Goal: Information Seeking & Learning: Learn about a topic

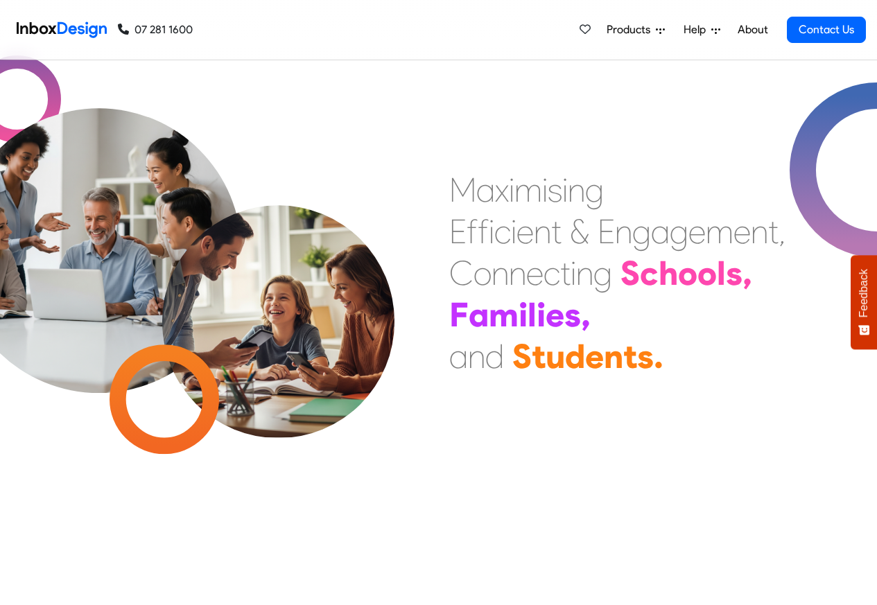
scroll to position [499, 0]
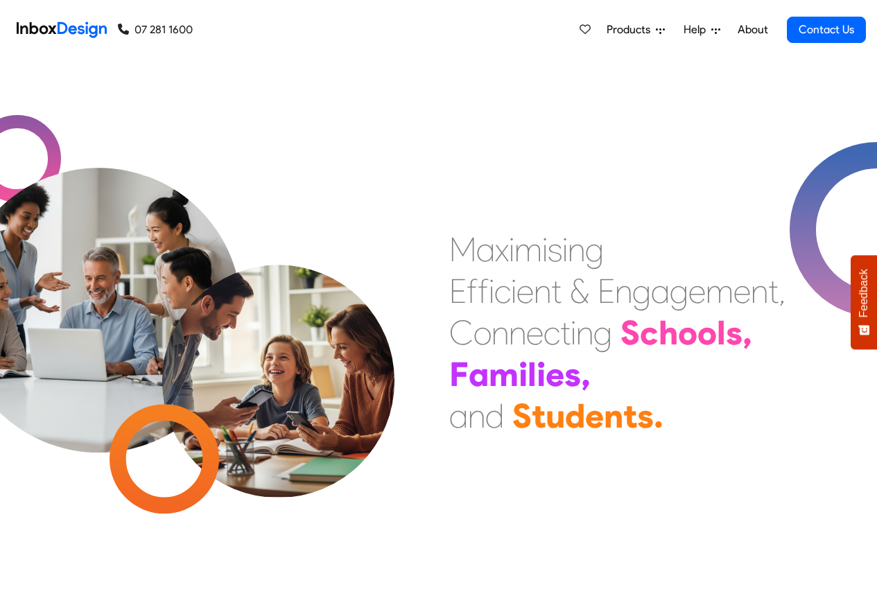
click at [625, 28] on span "Products" at bounding box center [631, 29] width 49 height 17
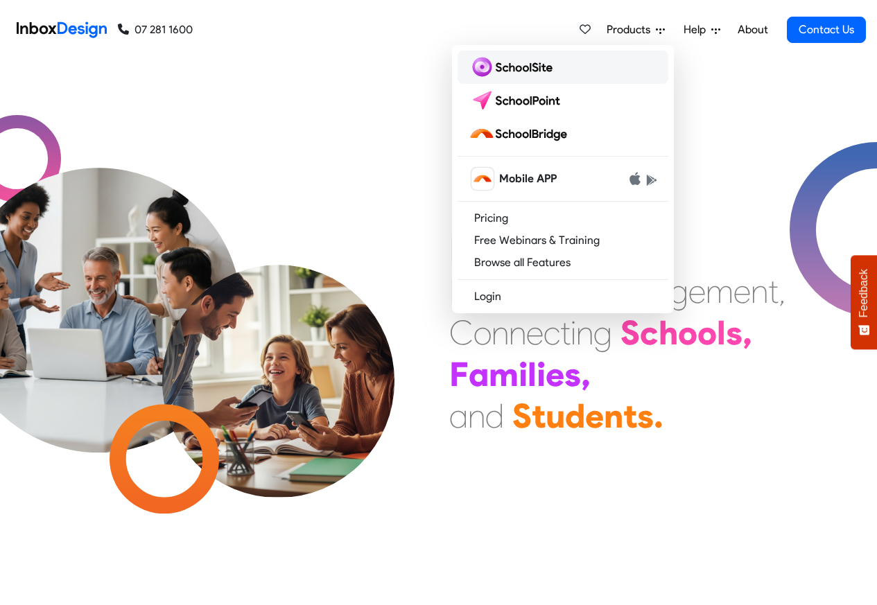
click at [500, 66] on img at bounding box center [513, 67] width 89 height 22
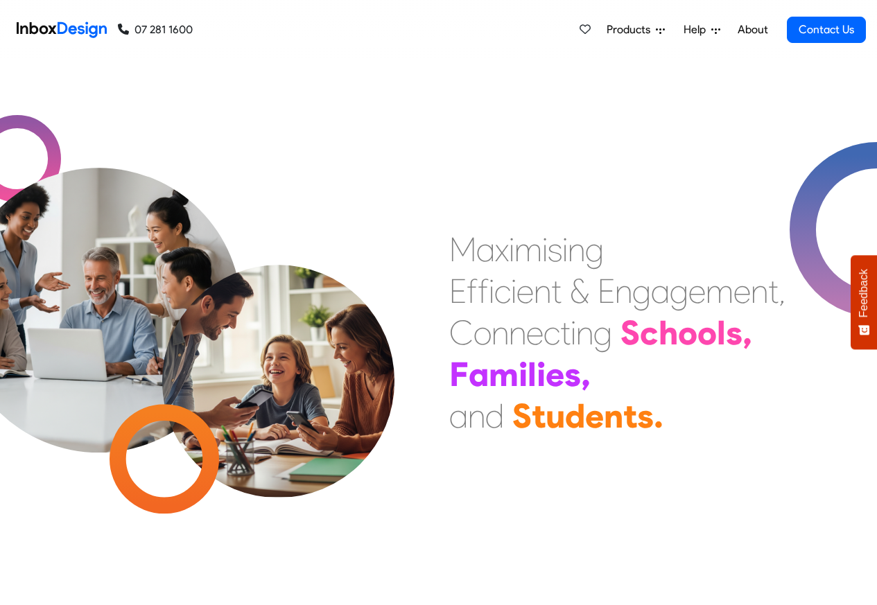
click at [759, 30] on link "About" at bounding box center [753, 30] width 38 height 28
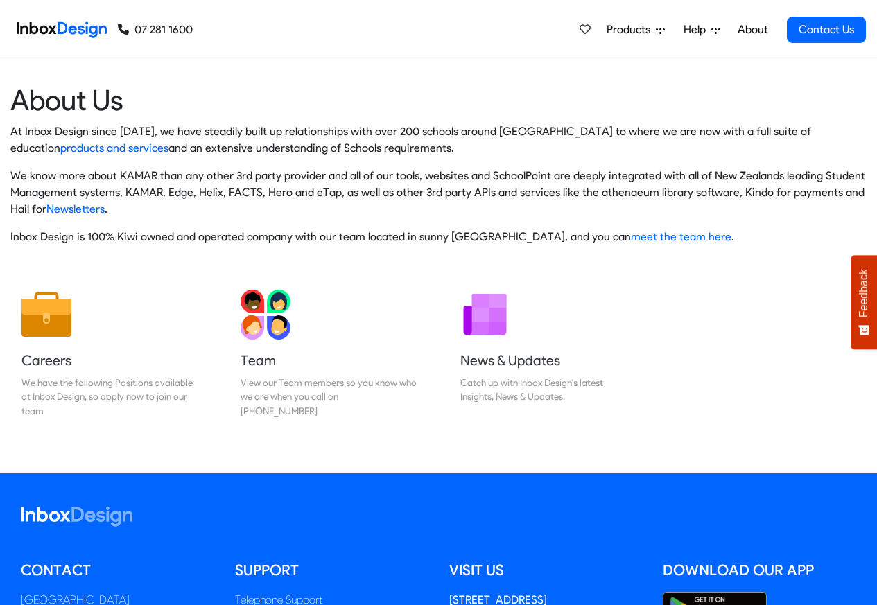
click at [615, 30] on span "Products" at bounding box center [631, 29] width 49 height 17
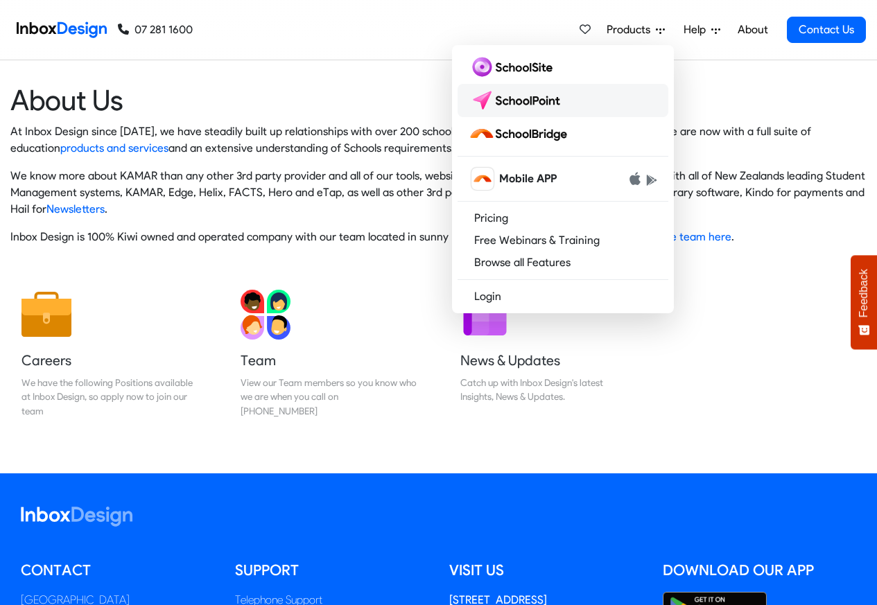
click at [497, 97] on img at bounding box center [518, 100] width 98 height 22
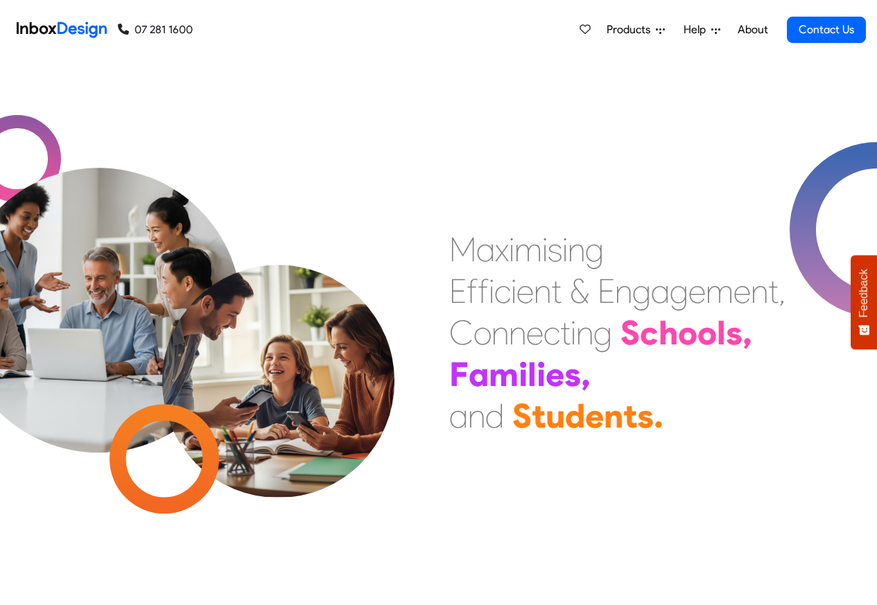
click at [611, 28] on span "Products" at bounding box center [631, 29] width 49 height 17
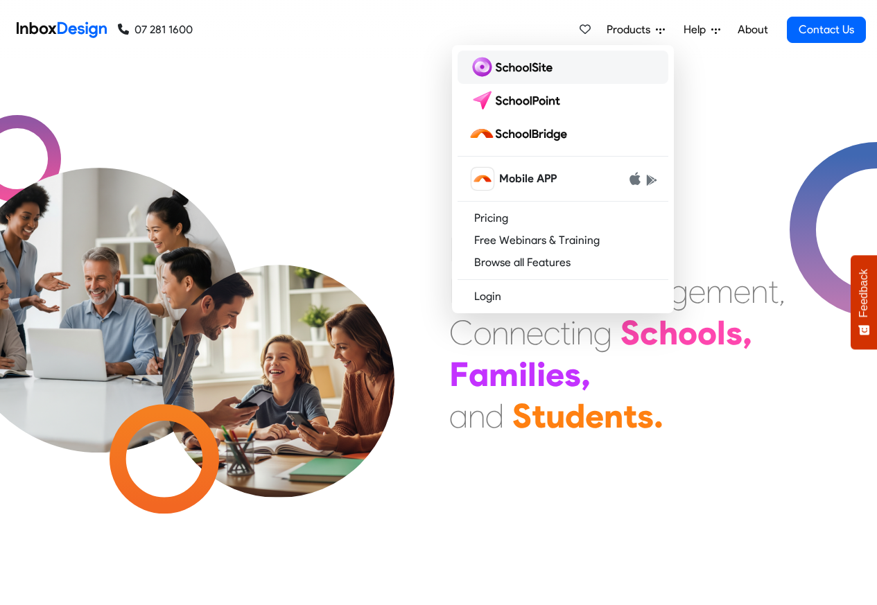
click at [498, 69] on img at bounding box center [513, 67] width 89 height 22
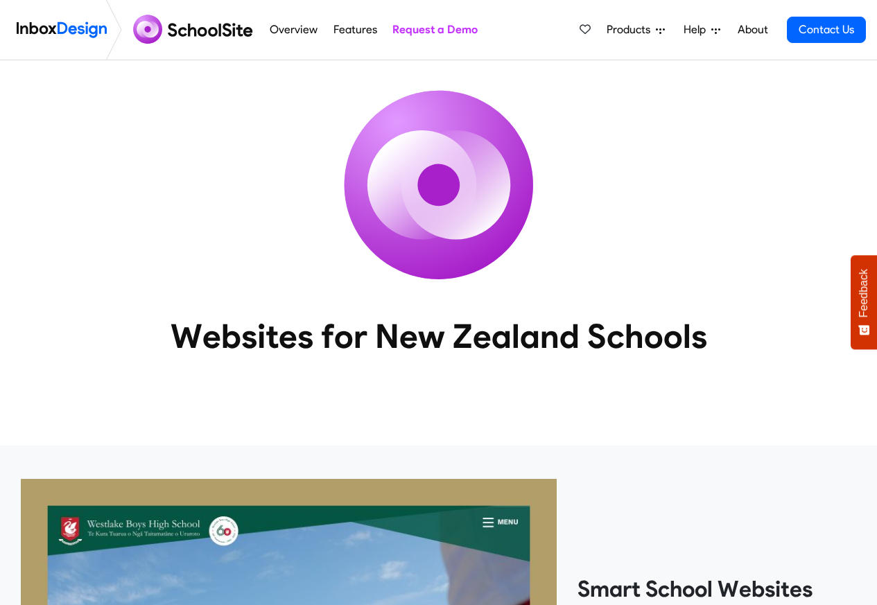
click at [268, 31] on link "Overview" at bounding box center [293, 30] width 55 height 28
click at [343, 31] on link "Features" at bounding box center [354, 30] width 51 height 28
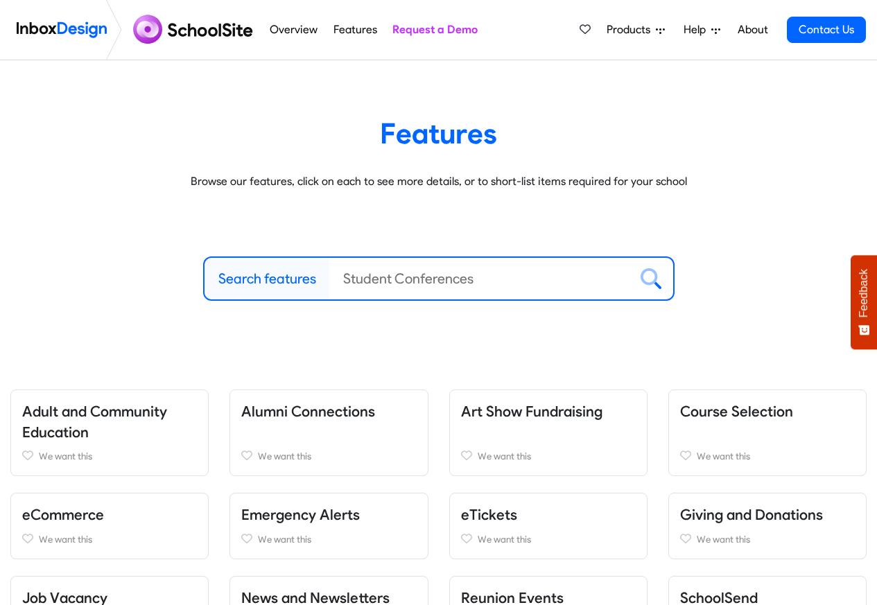
click at [288, 31] on link "Overview" at bounding box center [293, 30] width 55 height 28
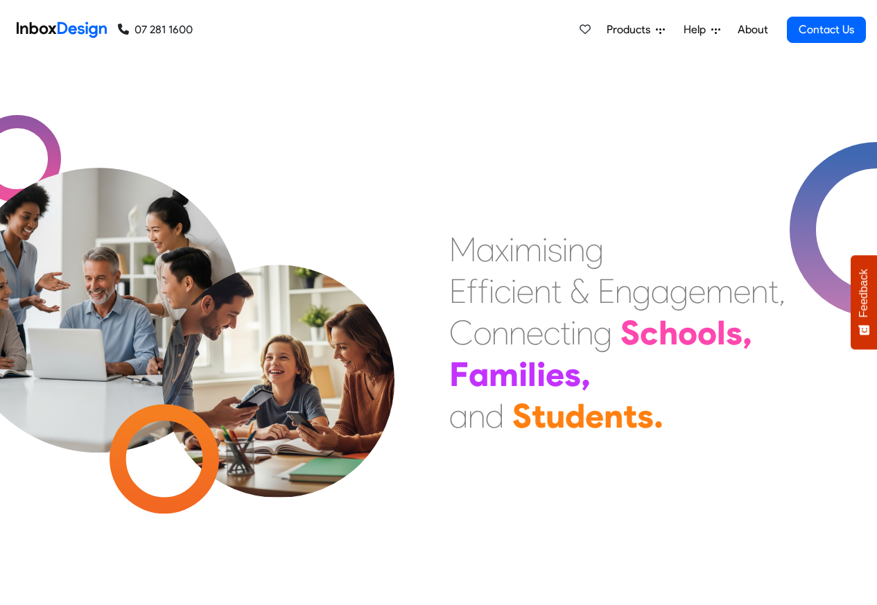
click at [639, 30] on span "Products" at bounding box center [631, 29] width 49 height 17
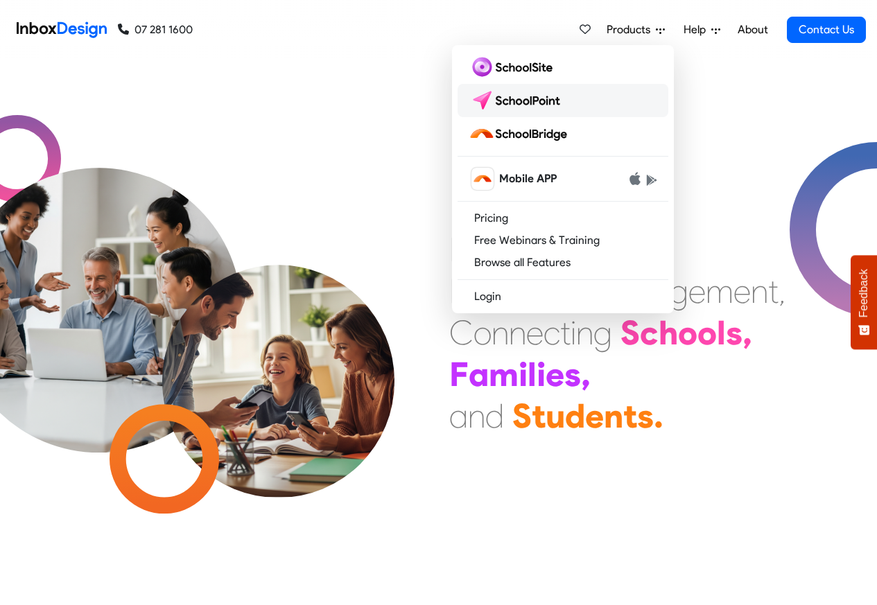
click at [492, 98] on img at bounding box center [518, 100] width 98 height 22
